Goal: Task Accomplishment & Management: Complete application form

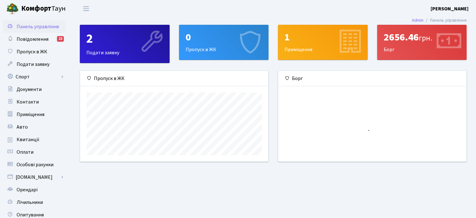
click at [208, 49] on div "0 Пропуск в ЖК" at bounding box center [223, 42] width 89 height 34
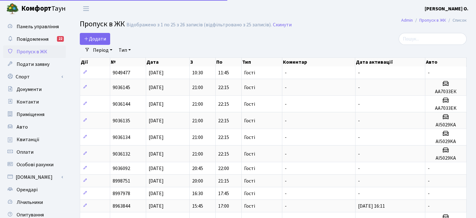
select select "25"
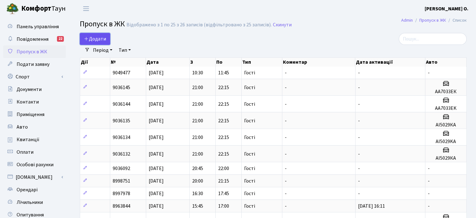
click at [98, 39] on span "Додати" at bounding box center [95, 38] width 22 height 7
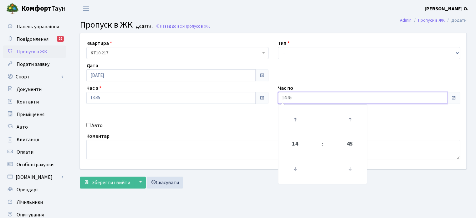
click at [288, 96] on input "14:45" at bounding box center [362, 98] width 169 height 12
click at [299, 120] on icon at bounding box center [295, 119] width 17 height 17
type input "15:45"
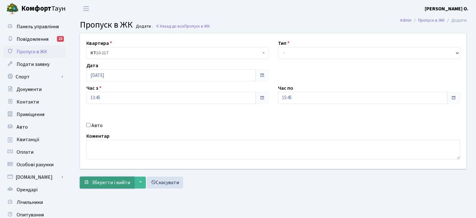
click at [125, 181] on span "Зберегти і вийти" at bounding box center [111, 182] width 38 height 7
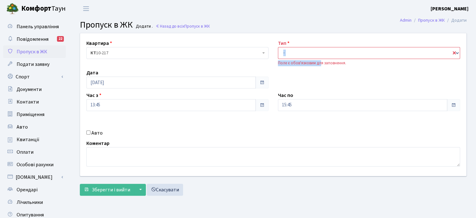
drag, startPoint x: 320, startPoint y: 60, endPoint x: 310, endPoint y: 50, distance: 14.6
click at [310, 50] on div "Тип - Доставка Таксі Гості Сервіс Поле є обов'язковим для заповнення." at bounding box center [369, 52] width 192 height 27
click at [310, 50] on select "- Доставка Таксі Гості Сервіс" at bounding box center [369, 53] width 182 height 12
select select "3"
click at [278, 47] on select "- Доставка Таксі Гості Сервіс" at bounding box center [369, 53] width 182 height 12
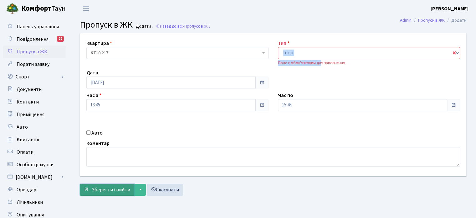
click at [109, 187] on span "Зберегти і вийти" at bounding box center [111, 189] width 38 height 7
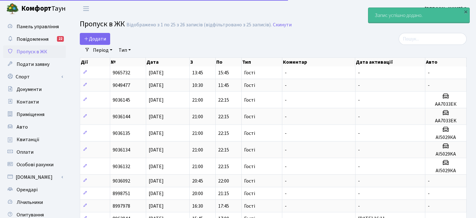
select select "25"
